Goal: Task Accomplishment & Management: Complete application form

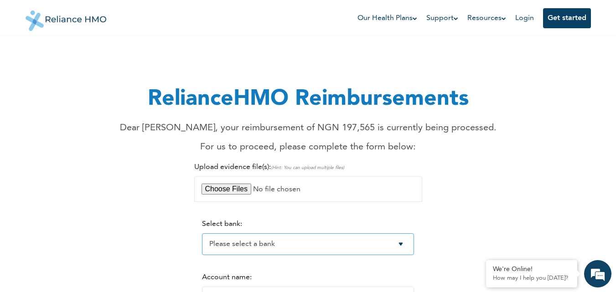
click at [408, 244] on select "Please select a bank Access Bank Plc. Citibank Nigeria Limited Access Bank (Dia…" at bounding box center [308, 245] width 212 height 22
select select "9"
click at [202, 234] on select "Please select a bank Access Bank Plc. Citibank Nigeria Limited Access Bank (Dia…" at bounding box center [308, 245] width 212 height 22
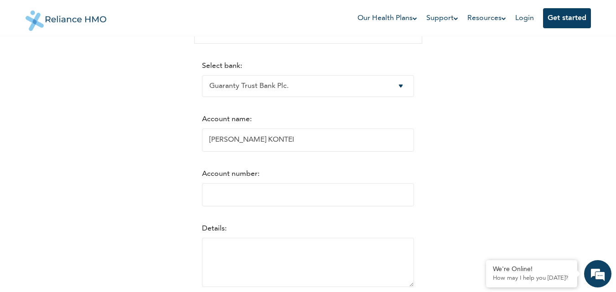
scroll to position [164, 0]
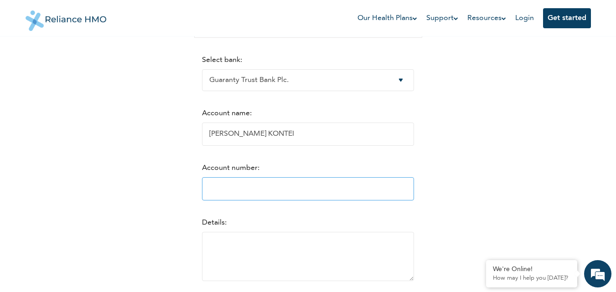
click at [205, 190] on input "Account number:" at bounding box center [308, 188] width 212 height 23
type input "0162062130"
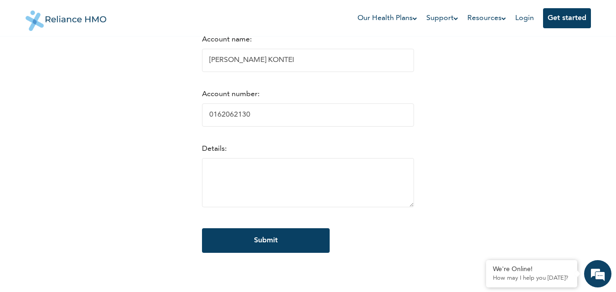
scroll to position [249, 0]
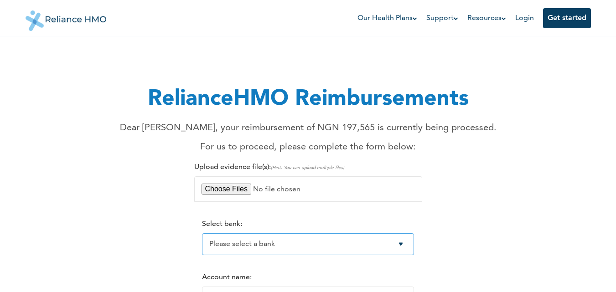
click at [408, 248] on select "Please select a bank Access Bank Plc. Citibank Nigeria Limited Access Bank (Dia…" at bounding box center [308, 245] width 212 height 22
select select "9"
click at [202, 234] on select "Please select a bank Access Bank Plc. Citibank Nigeria Limited Access Bank (Dia…" at bounding box center [308, 245] width 212 height 22
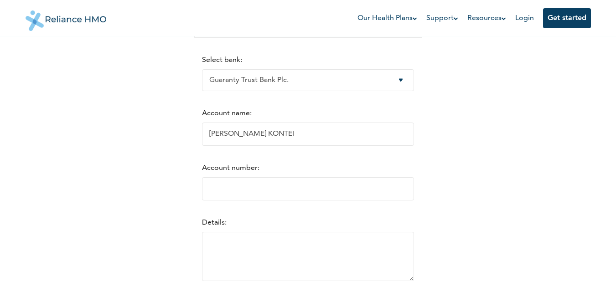
scroll to position [183, 0]
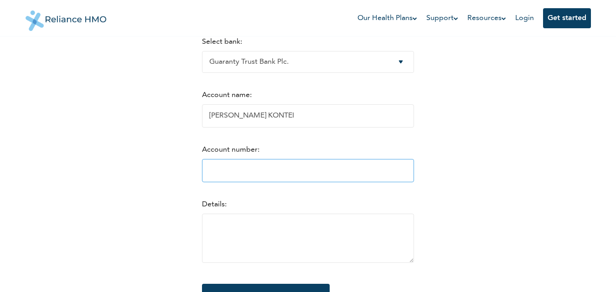
click at [212, 170] on input "Account number:" at bounding box center [308, 170] width 212 height 23
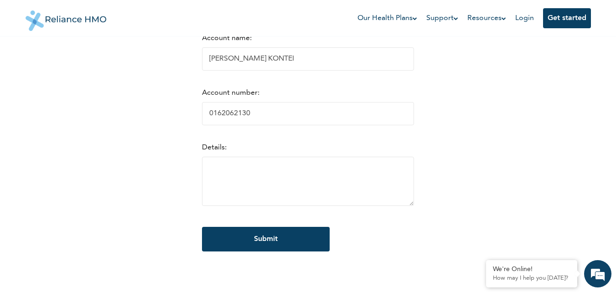
scroll to position [0, 0]
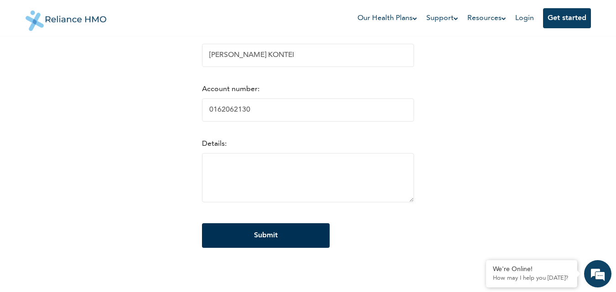
type input "0162062130"
click at [266, 239] on input "Submit" at bounding box center [266, 236] width 128 height 25
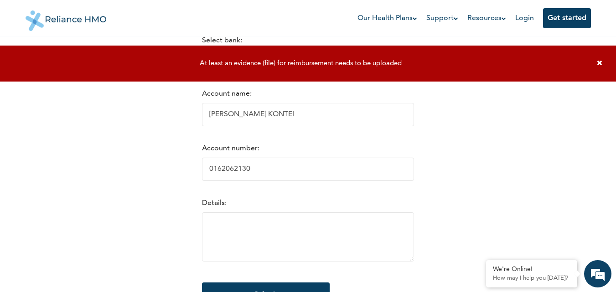
scroll to position [170, 0]
